Goal: Task Accomplishment & Management: Manage account settings

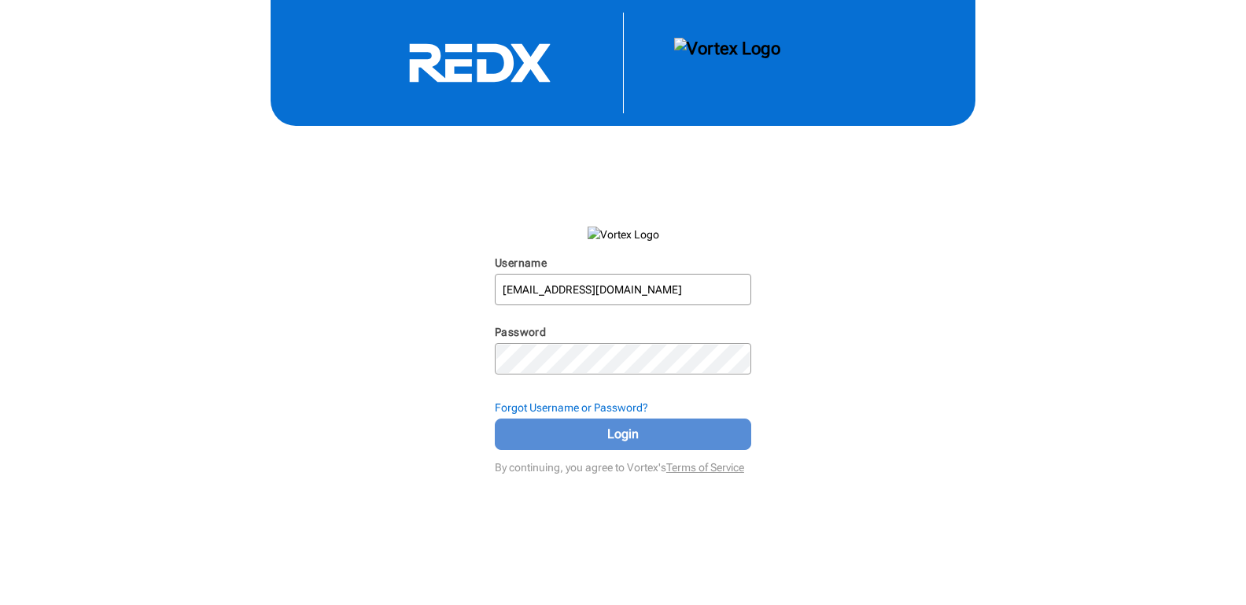
click at [587, 429] on span "Login" at bounding box center [622, 434] width 217 height 19
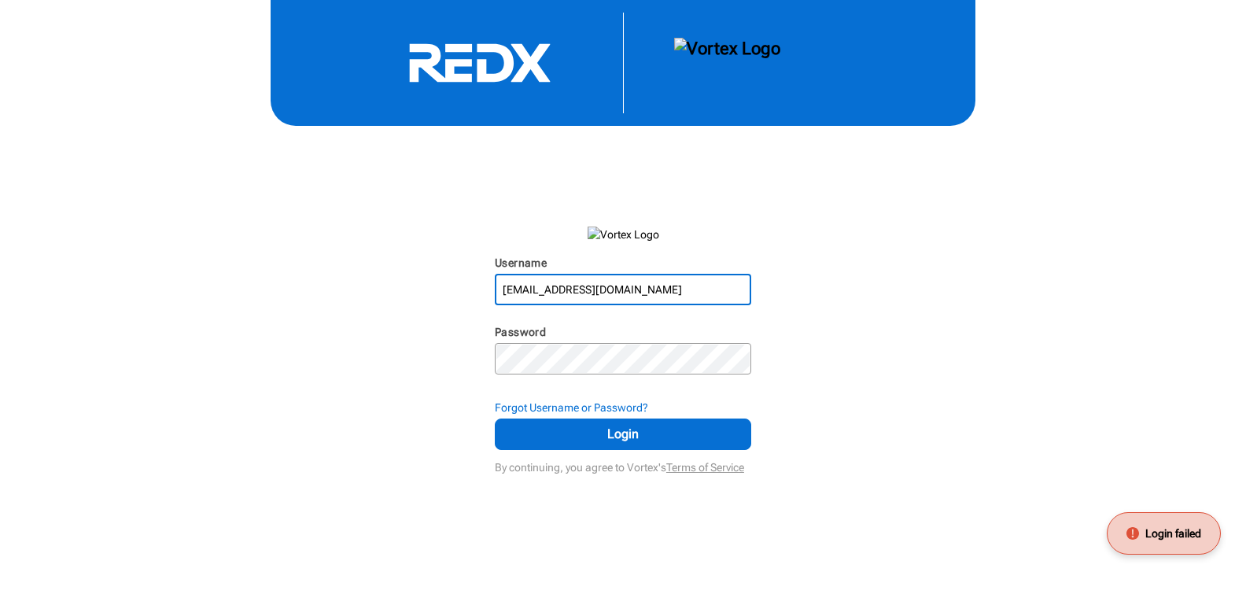
drag, startPoint x: 649, startPoint y: 287, endPoint x: 410, endPoint y: 278, distance: 238.4
click at [410, 278] on div "Username [EMAIL_ADDRESS][DOMAIN_NAME] N/A Password N/A Forgot Username or Passw…" at bounding box center [623, 239] width 1246 height 478
type input "[EMAIL_ADDRESS][DOMAIN_NAME]"
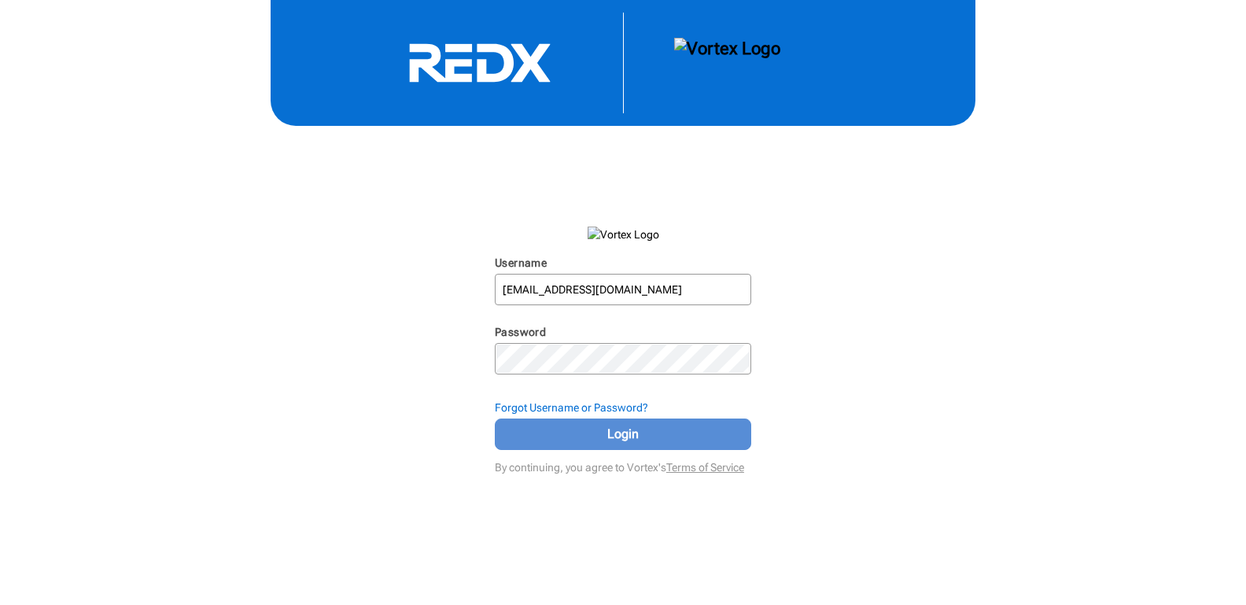
click at [584, 436] on span "Login" at bounding box center [622, 434] width 217 height 19
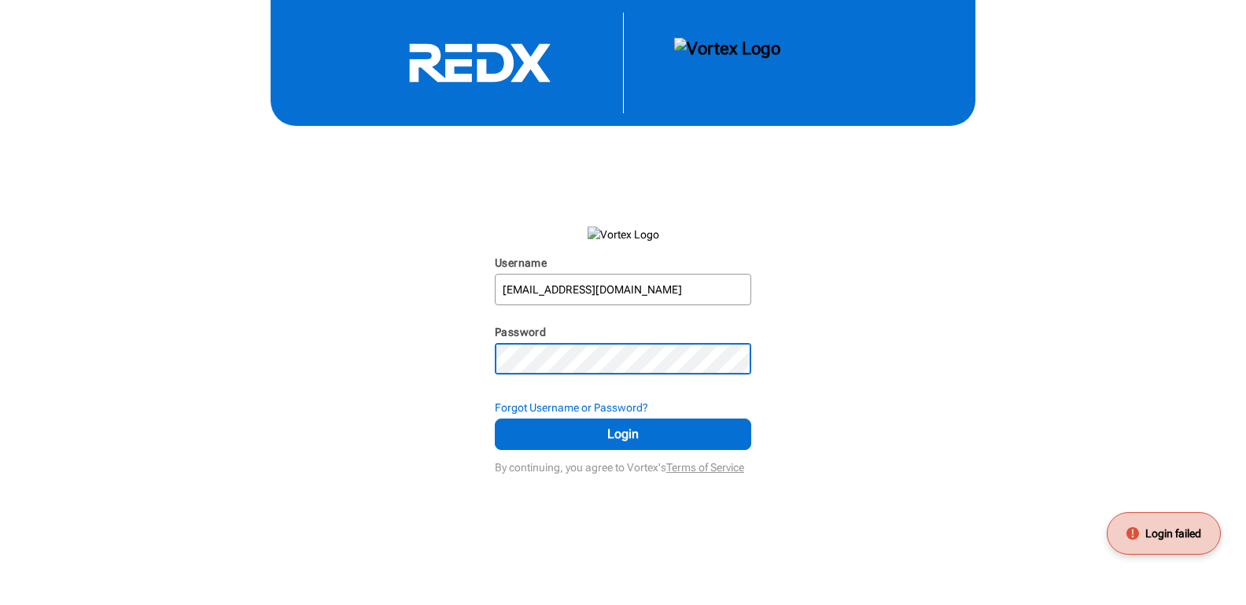
click at [379, 345] on div "Username [EMAIL_ADDRESS][DOMAIN_NAME] N/A Password N/A Forgot Username or Passw…" at bounding box center [623, 239] width 1246 height 478
click at [495, 418] on button "Login" at bounding box center [623, 433] width 256 height 31
click at [436, 354] on div "Username [EMAIL_ADDRESS][DOMAIN_NAME] N/A Password N/A Forgot Username or Passw…" at bounding box center [623, 239] width 1246 height 478
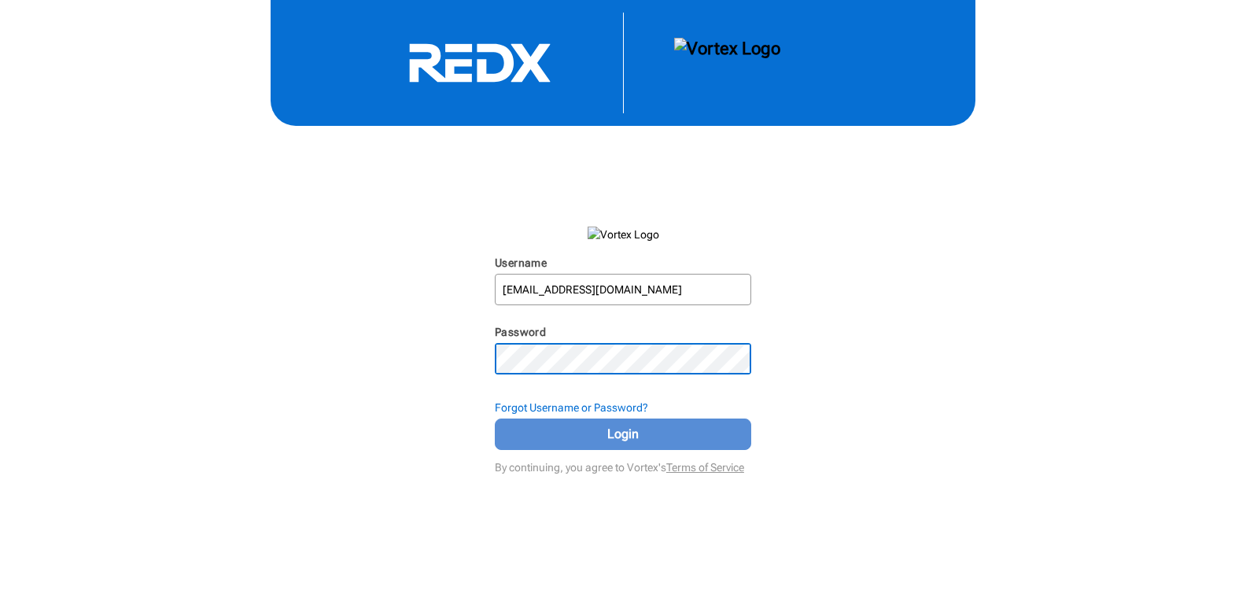
click at [539, 435] on span "Login" at bounding box center [622, 434] width 217 height 19
click at [519, 440] on span "Login" at bounding box center [622, 434] width 217 height 19
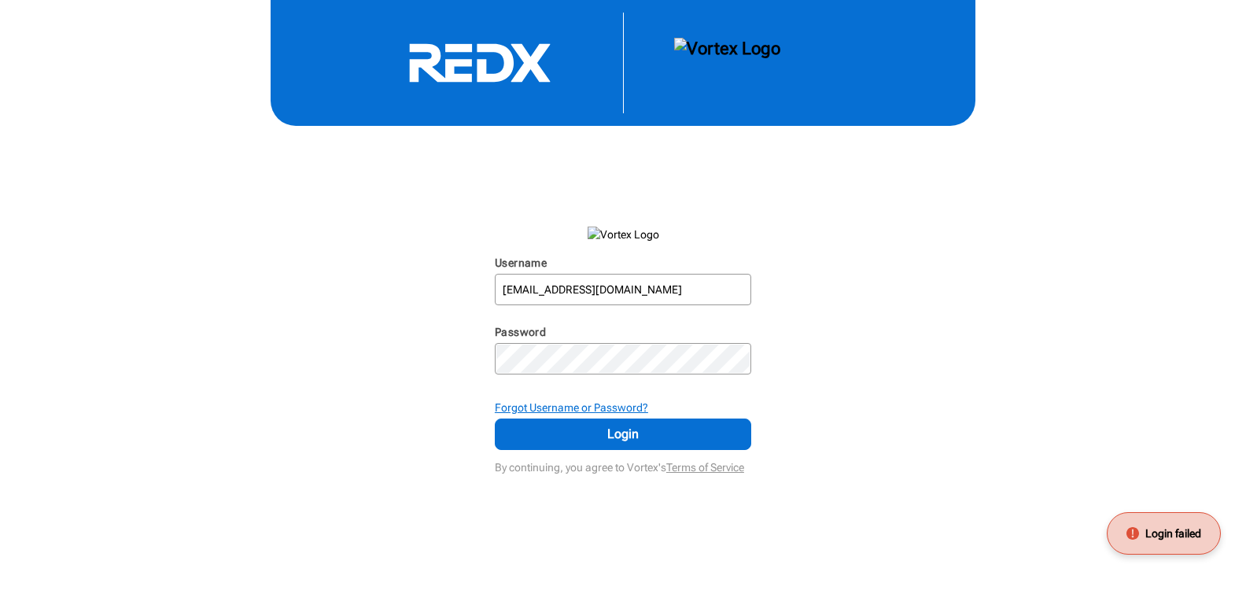
click at [588, 406] on strong "Forgot Username or Password?" at bounding box center [571, 407] width 153 height 13
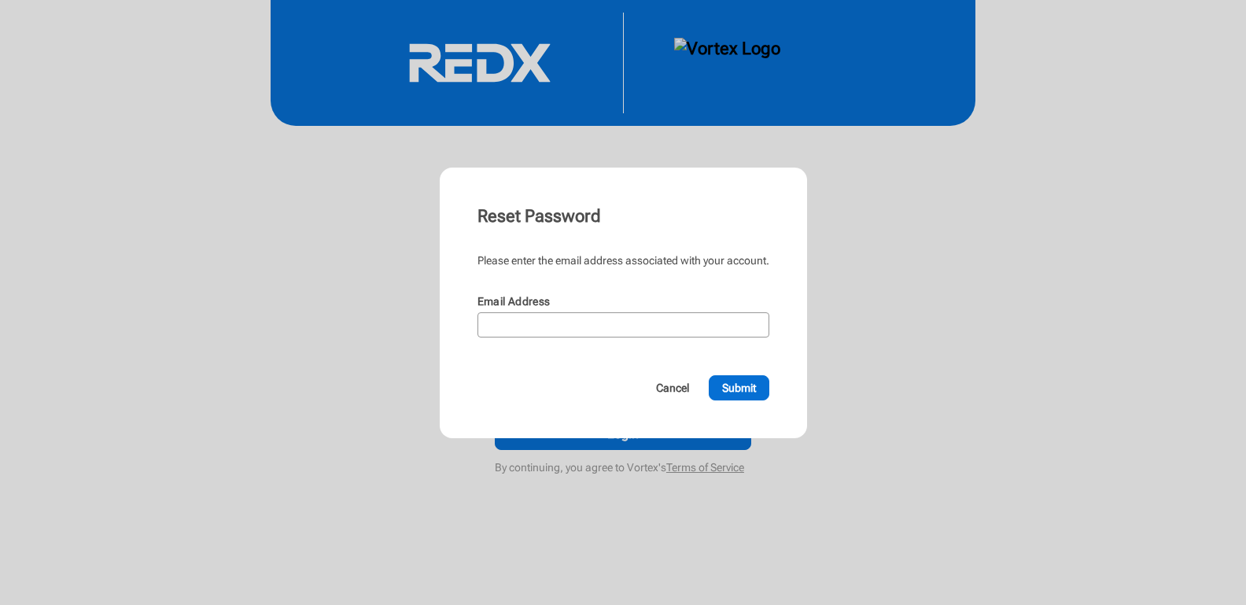
click at [510, 310] on div "Email Address" at bounding box center [623, 302] width 292 height 19
click at [511, 320] on input "Email Address" at bounding box center [623, 325] width 289 height 22
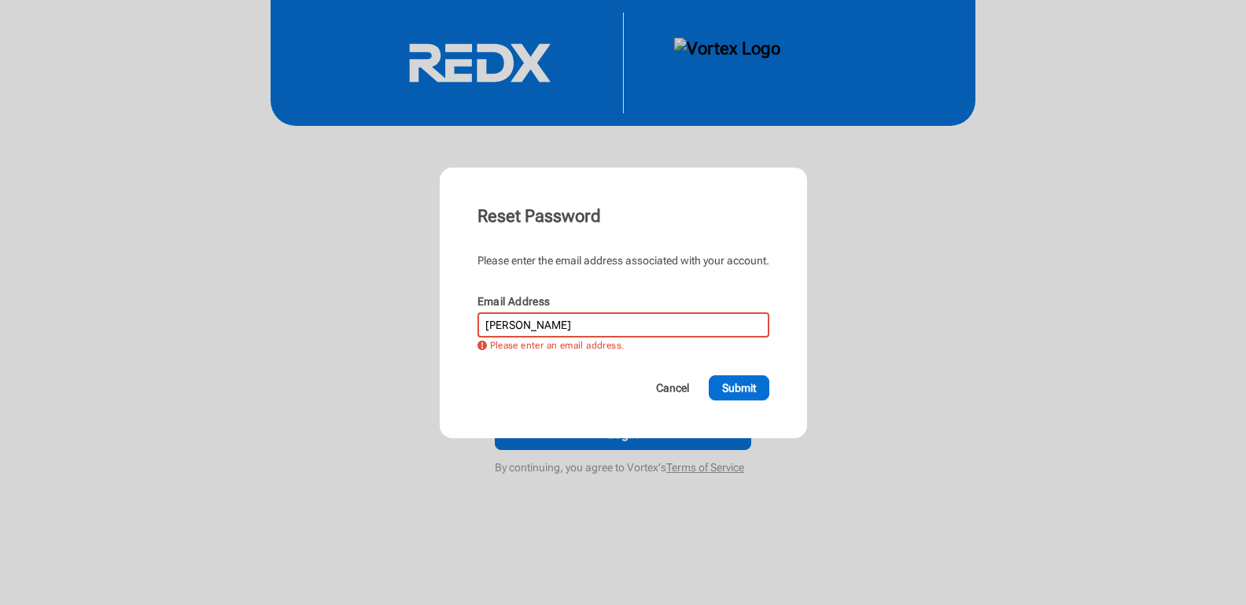
type input "[EMAIL_ADDRESS][DOMAIN_NAME]"
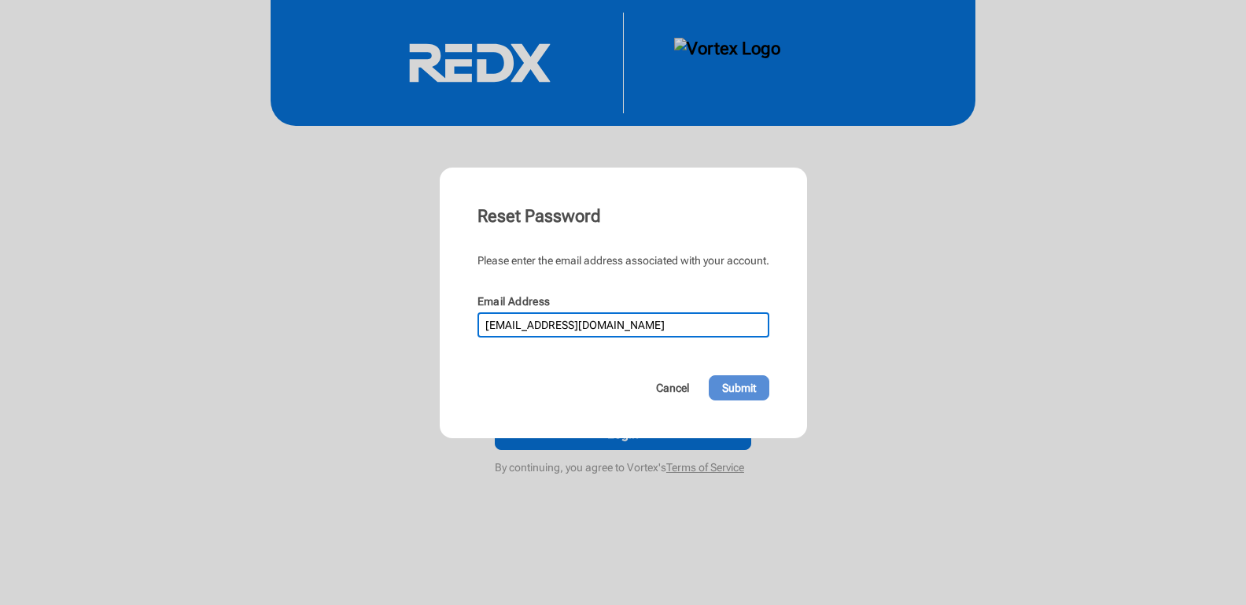
click at [749, 388] on span "Submit" at bounding box center [739, 388] width 34 height 16
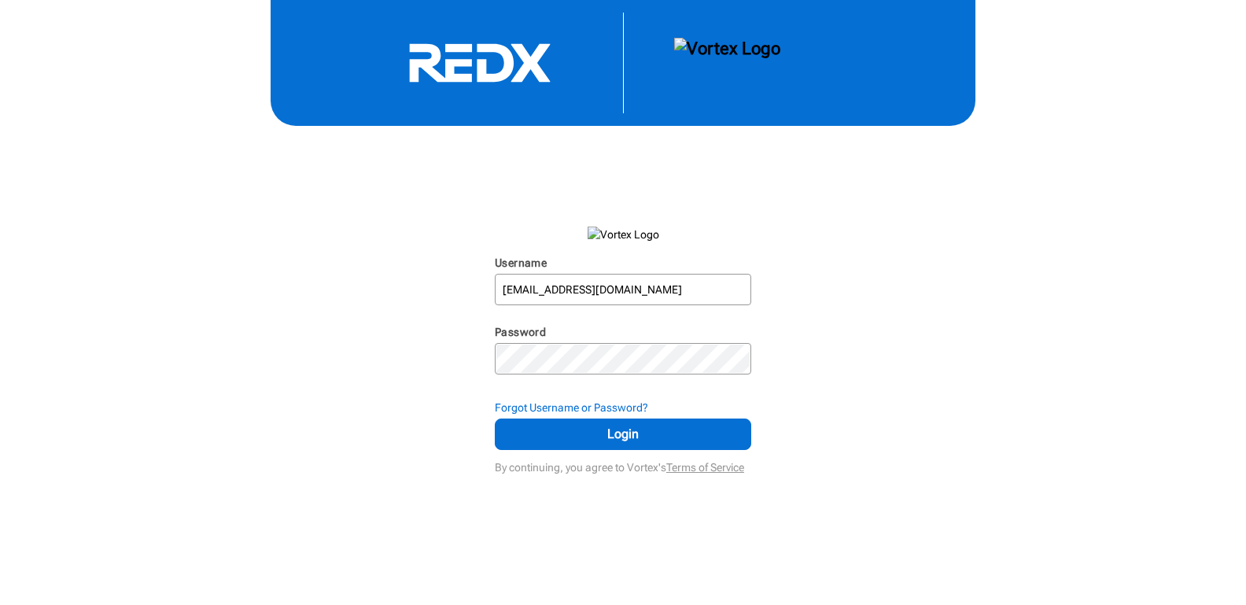
click at [362, 164] on div "Username [EMAIL_ADDRESS][DOMAIN_NAME] N/A Password N/A Forgot Username or Passw…" at bounding box center [623, 239] width 1246 height 478
